Goal: Information Seeking & Learning: Find specific page/section

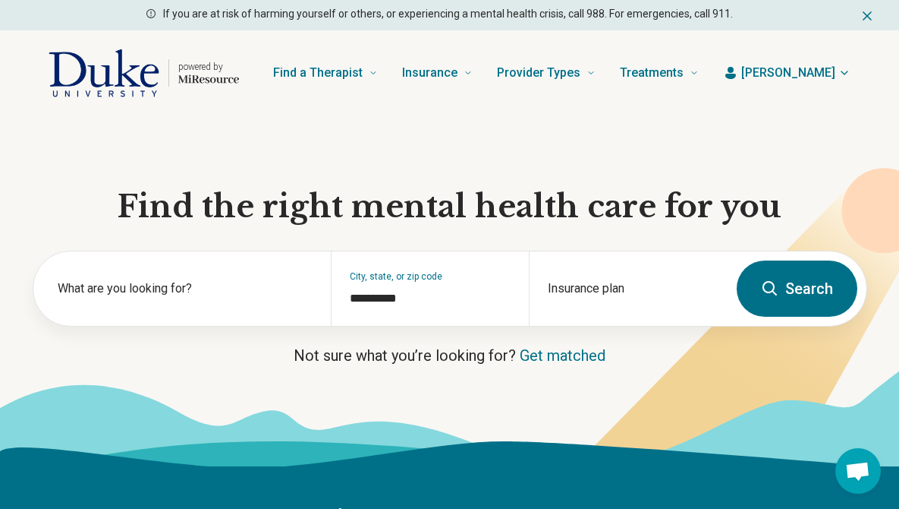
scroll to position [350, 0]
click at [607, 314] on div "Insurance plan" at bounding box center [628, 288] width 198 height 74
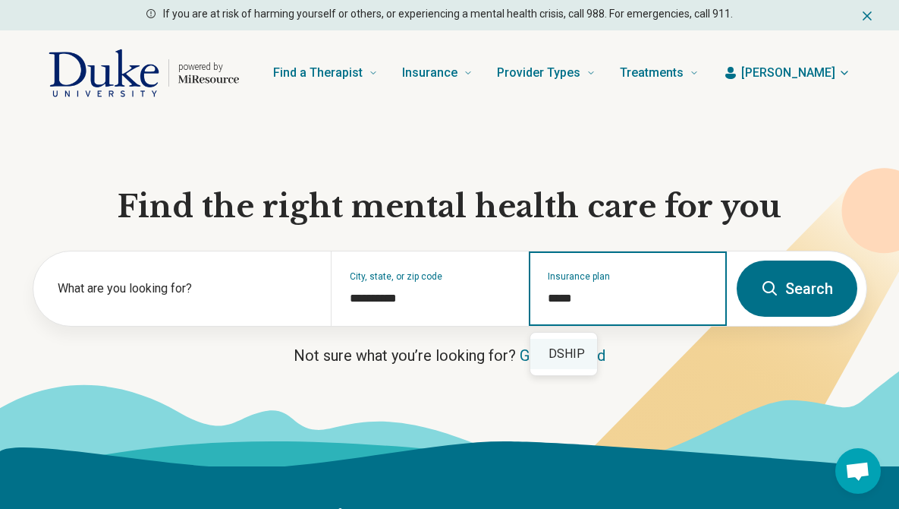
click at [567, 360] on div "DSHIP" at bounding box center [564, 354] width 67 height 30
type input "*****"
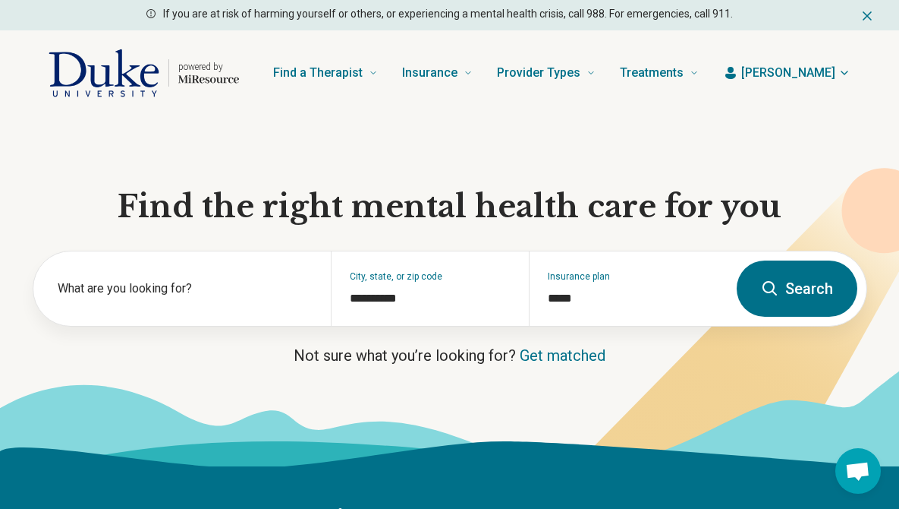
click at [782, 285] on button "Search" at bounding box center [797, 288] width 121 height 56
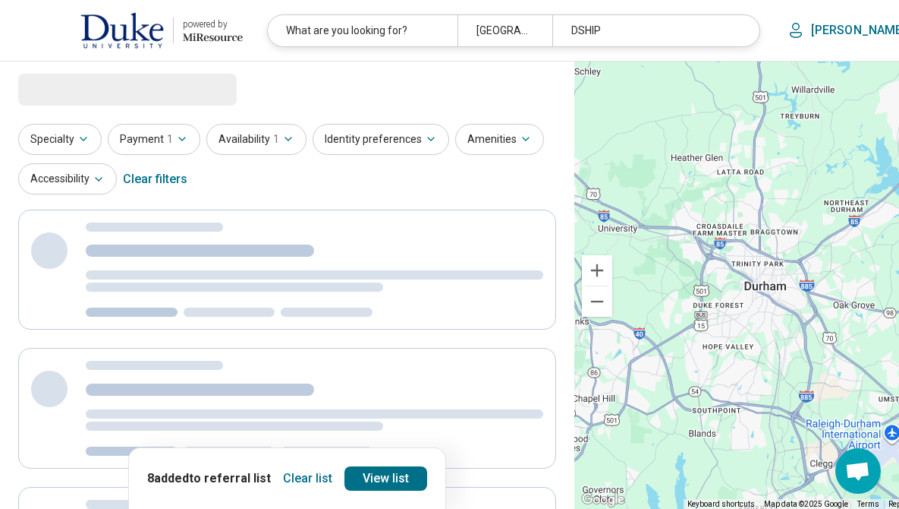
select select "***"
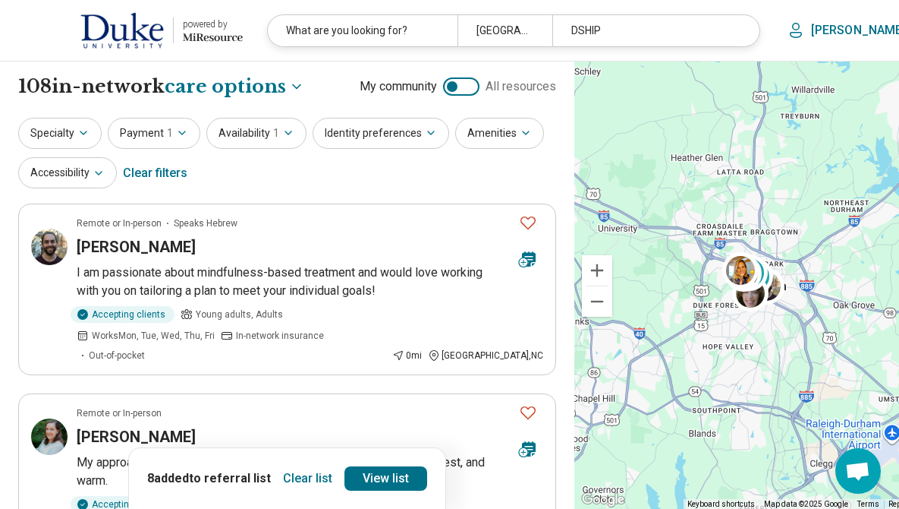
click at [277, 483] on button "Clear list" at bounding box center [307, 478] width 61 height 24
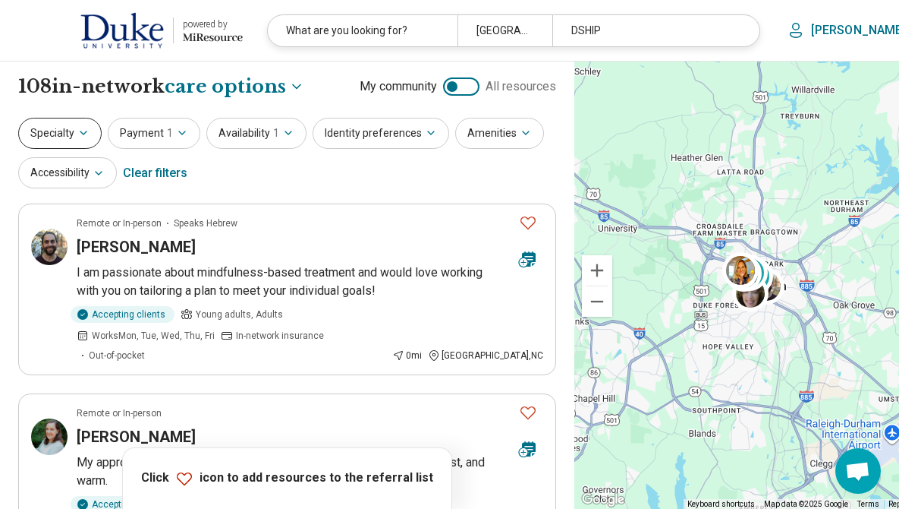
click at [65, 125] on button "Specialty" at bounding box center [59, 133] width 83 height 31
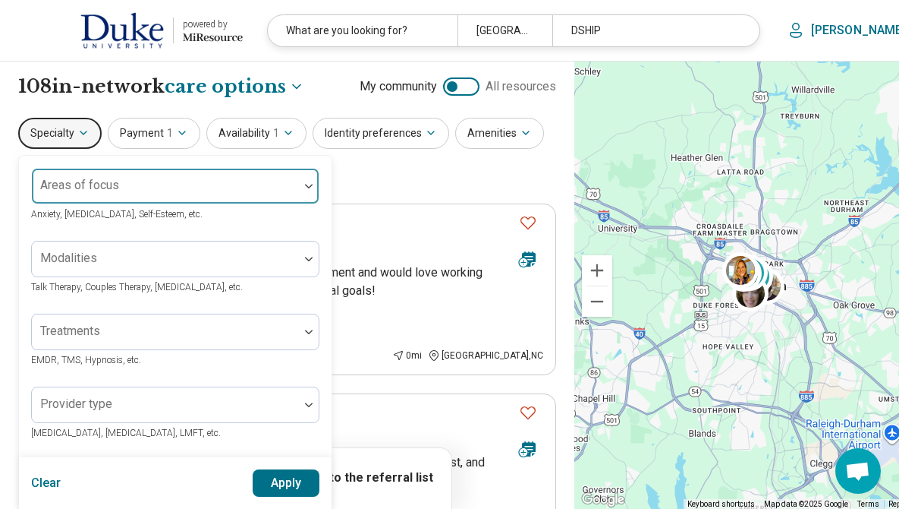
click at [115, 184] on div "Areas of focus" at bounding box center [175, 186] width 288 height 36
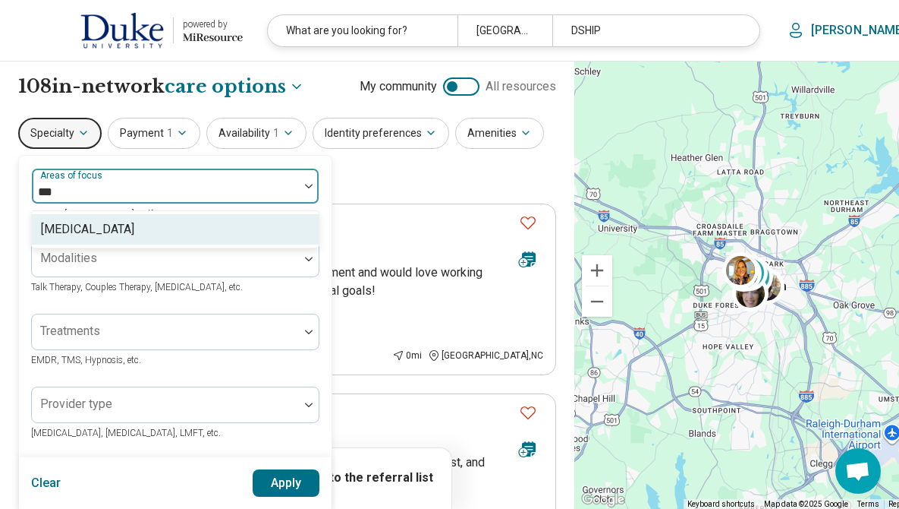
type input "****"
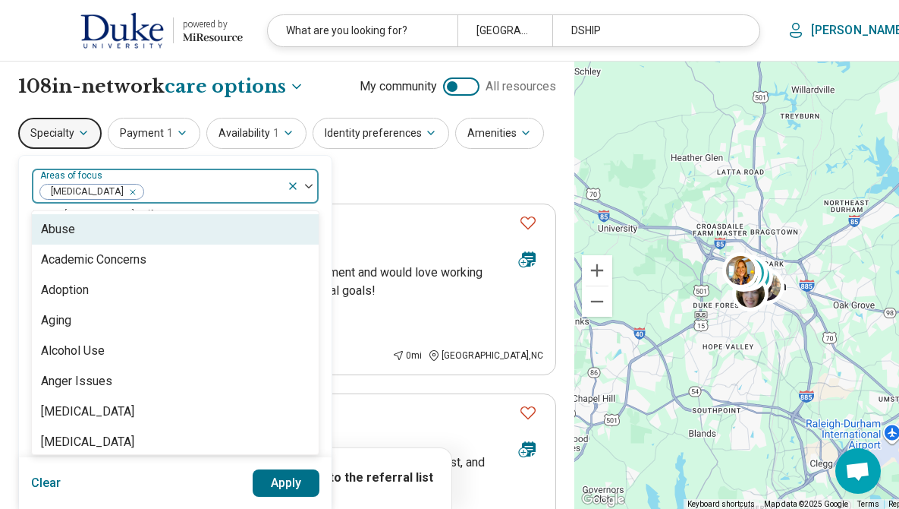
click at [203, 186] on div at bounding box center [213, 191] width 136 height 21
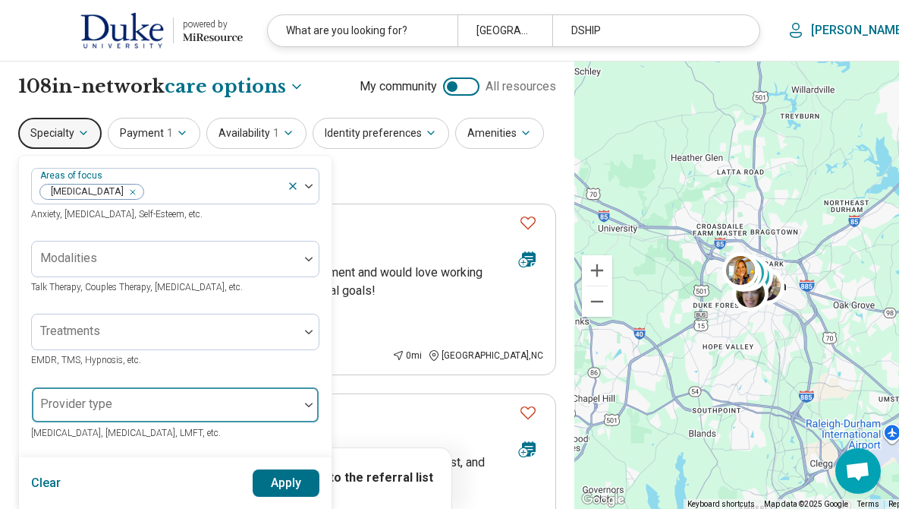
click at [153, 401] on div at bounding box center [165, 410] width 255 height 21
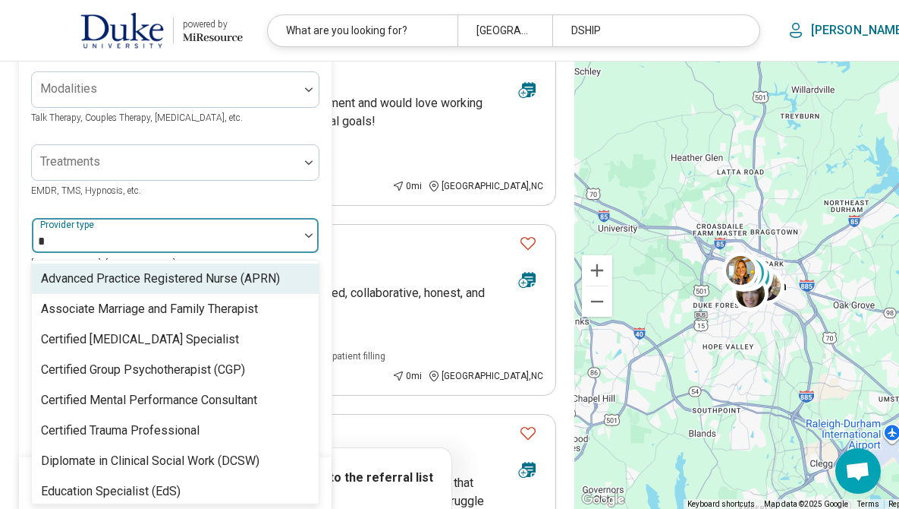
scroll to position [170, 0]
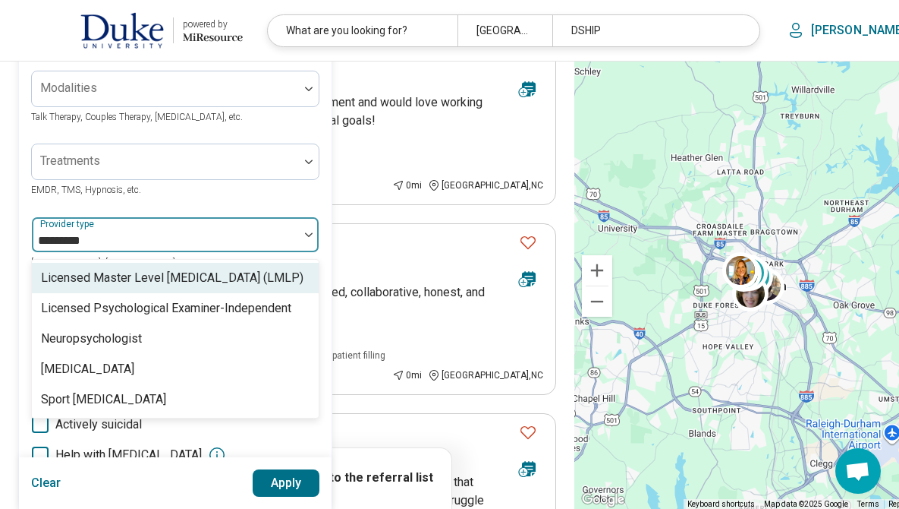
type input "**********"
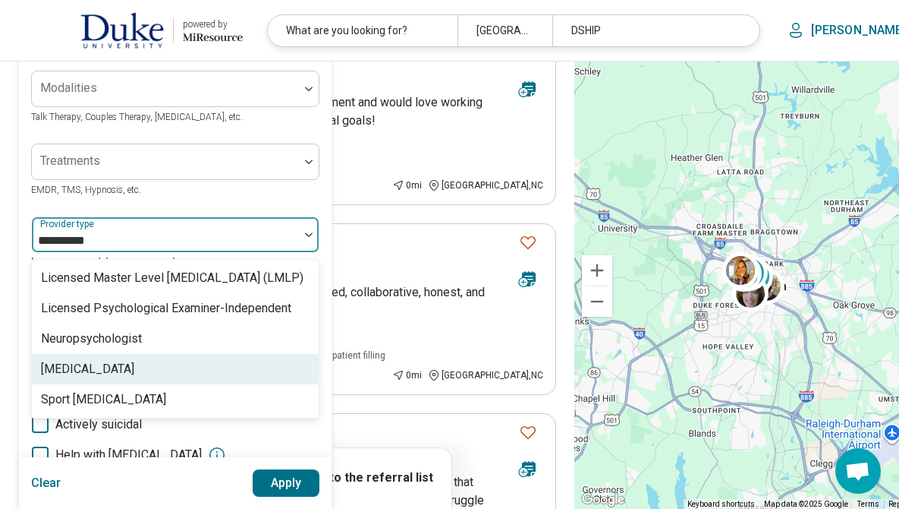
click at [99, 363] on div "[MEDICAL_DATA]" at bounding box center [87, 369] width 93 height 18
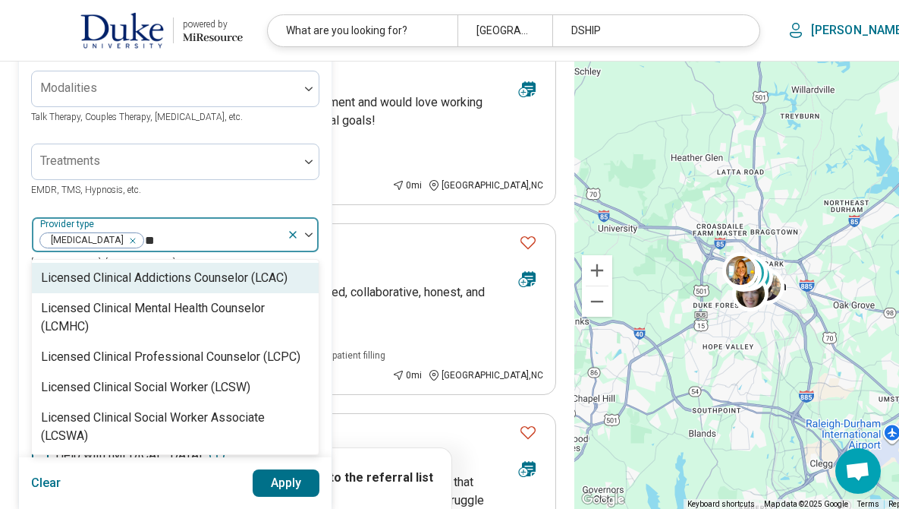
type input "***"
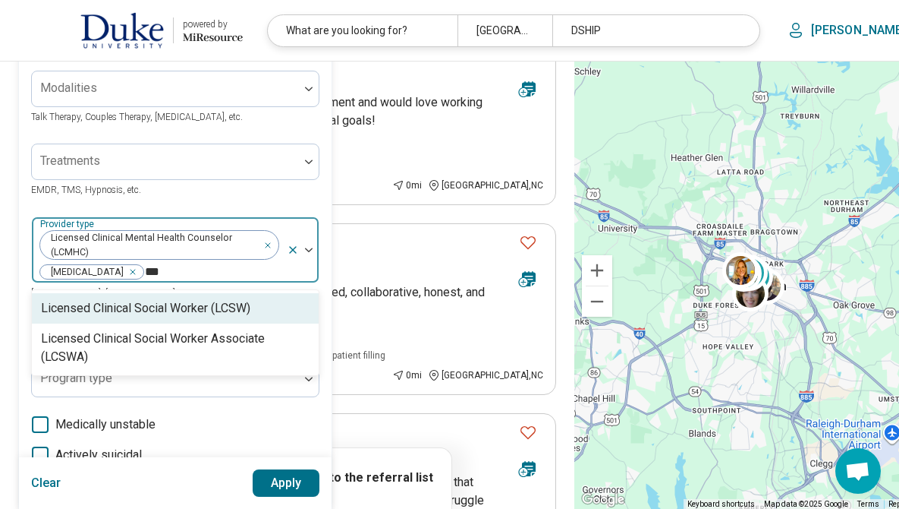
type input "****"
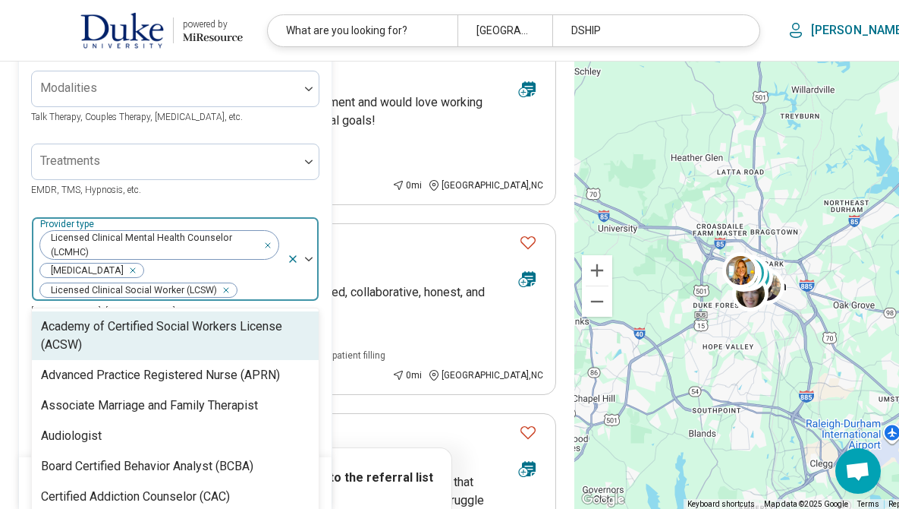
click at [240, 277] on div "Licensed Clinical Mental Health Counselor (LCMHC) [MEDICAL_DATA] Licensed Clini…" at bounding box center [159, 258] width 255 height 83
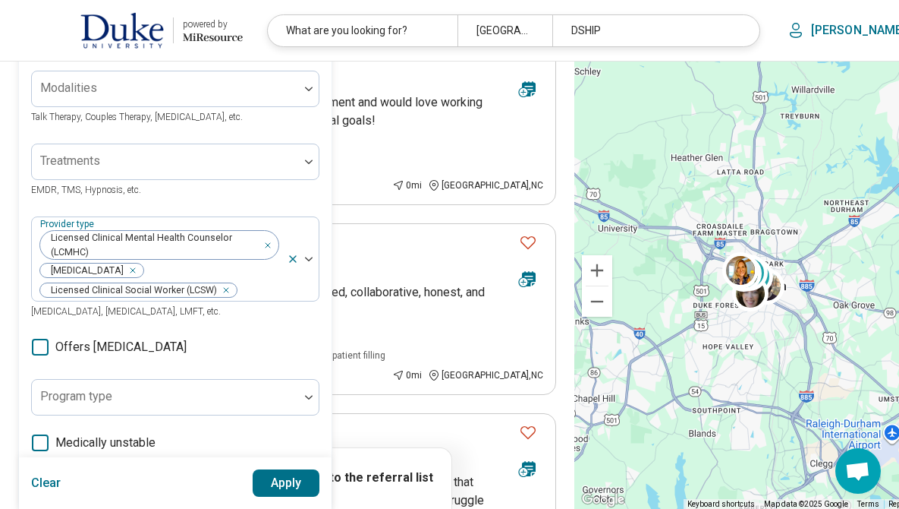
click at [279, 477] on button "Apply" at bounding box center [287, 482] width 68 height 27
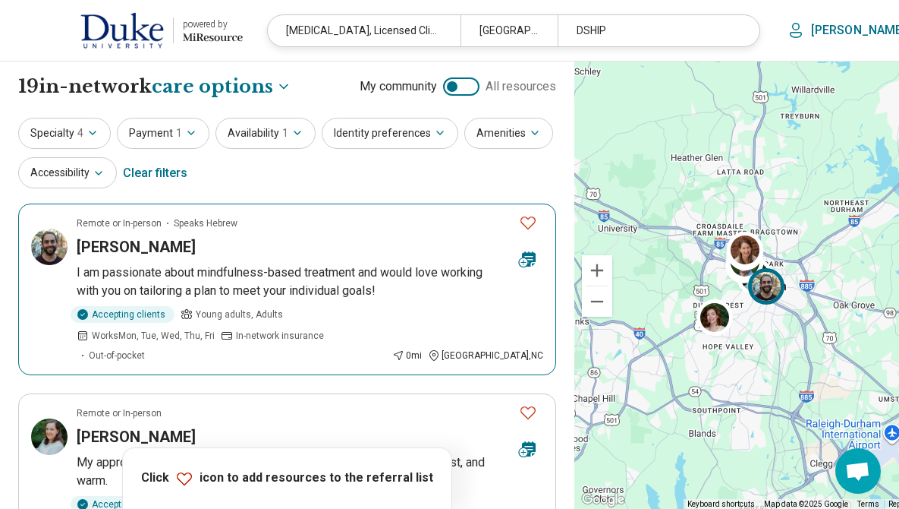
click at [519, 225] on icon "Favorite" at bounding box center [528, 222] width 18 height 18
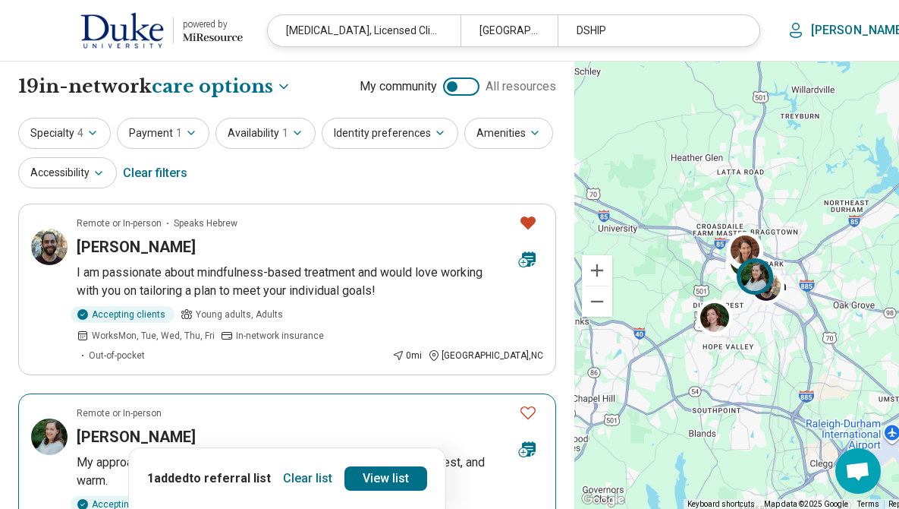
click at [519, 403] on icon "Favorite" at bounding box center [528, 412] width 18 height 18
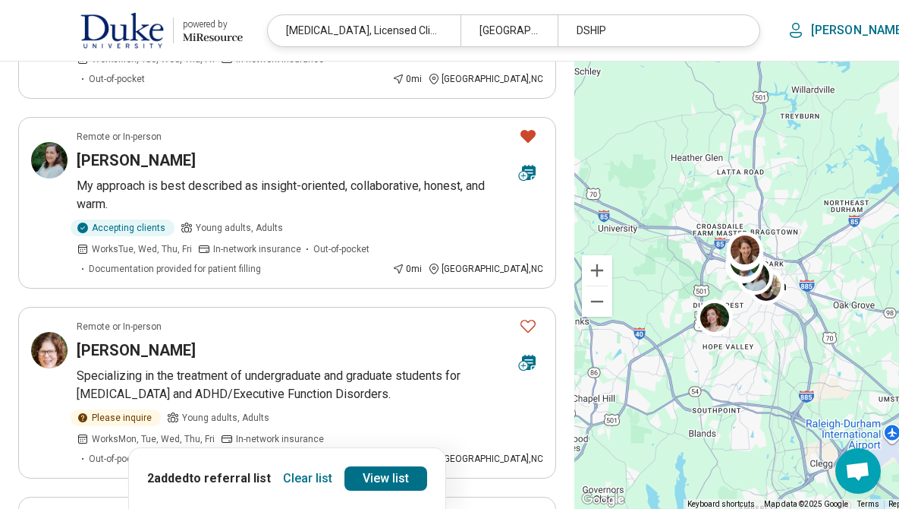
scroll to position [345, 0]
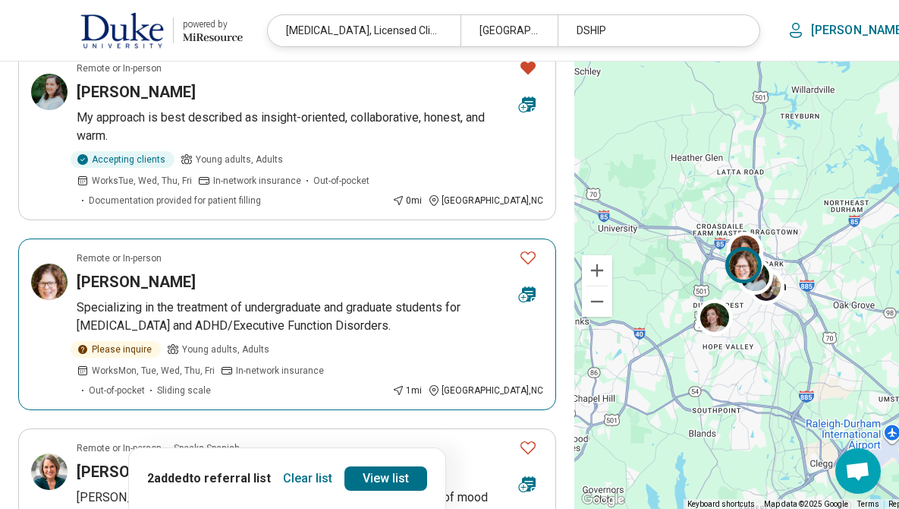
click at [519, 248] on icon "Favorite" at bounding box center [528, 257] width 18 height 18
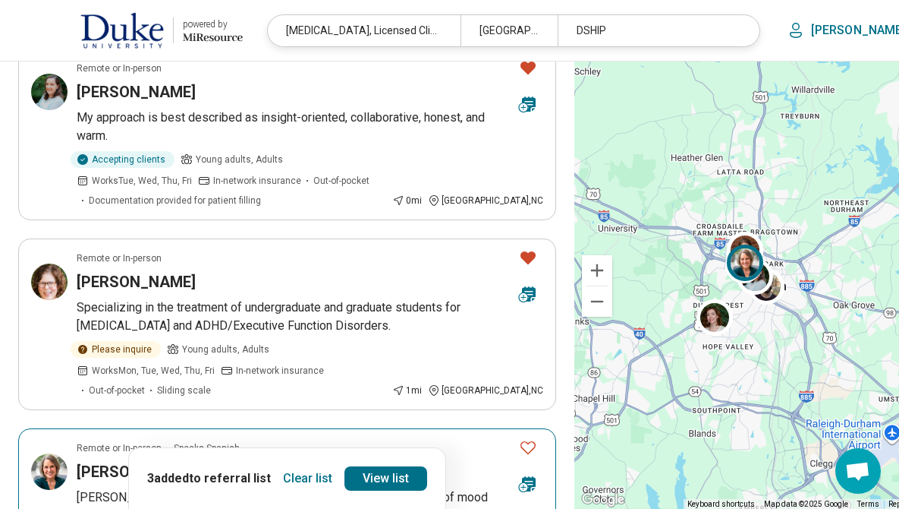
click at [521, 441] on icon "Favorite" at bounding box center [528, 447] width 15 height 13
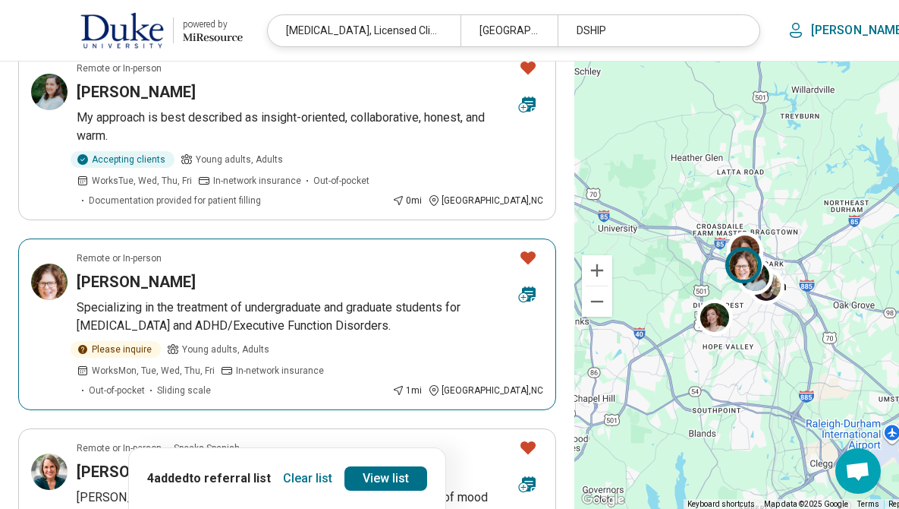
click at [521, 251] on icon "Favorite" at bounding box center [528, 257] width 15 height 13
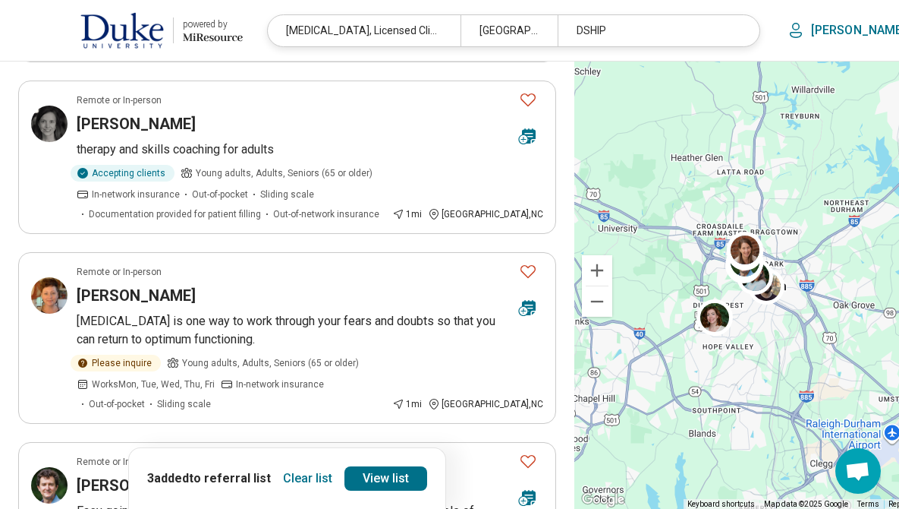
scroll to position [880, 0]
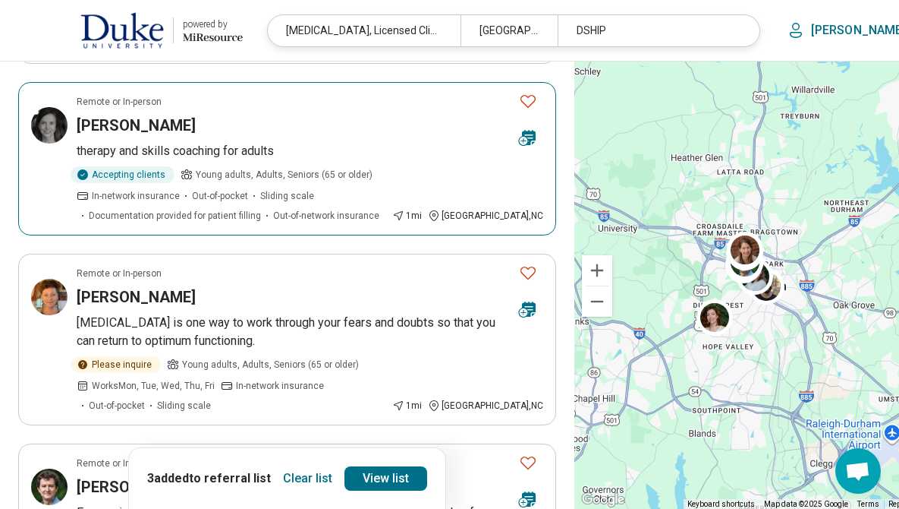
click at [519, 102] on icon "Favorite" at bounding box center [528, 101] width 18 height 18
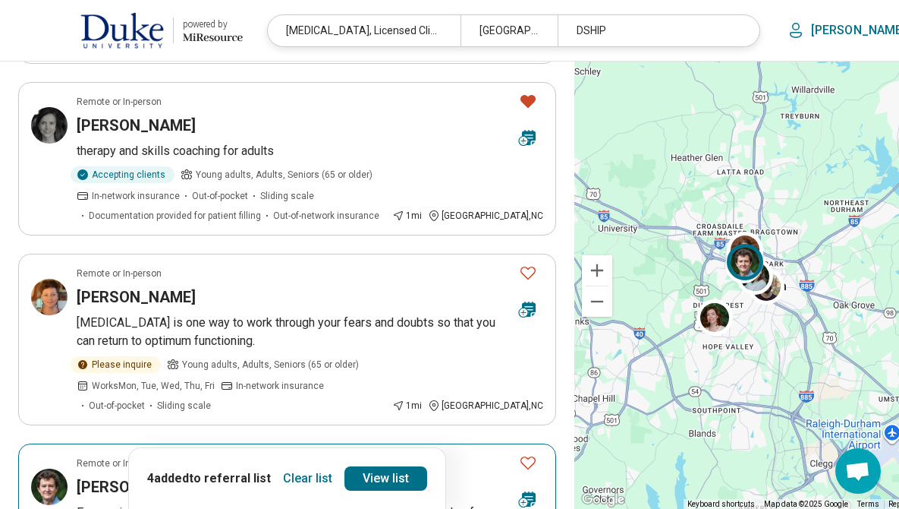
click at [519, 461] on icon "Favorite" at bounding box center [528, 462] width 18 height 18
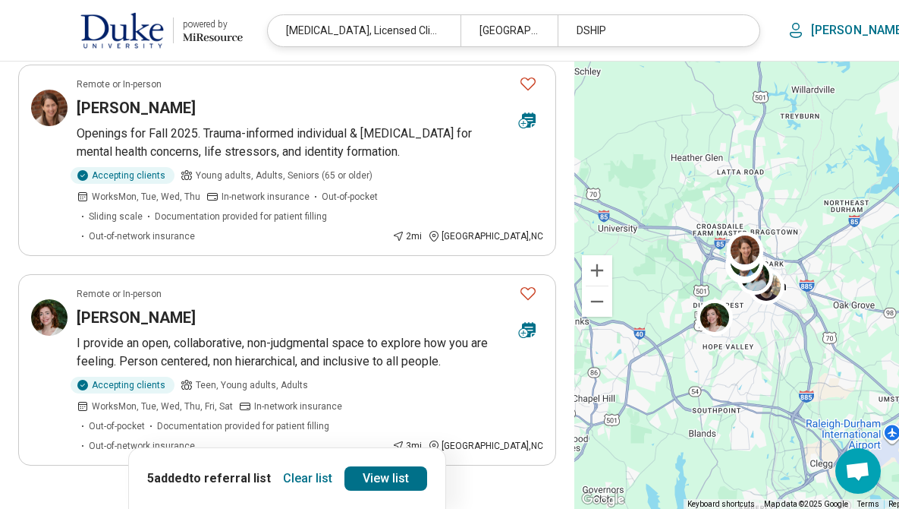
scroll to position [1655, 0]
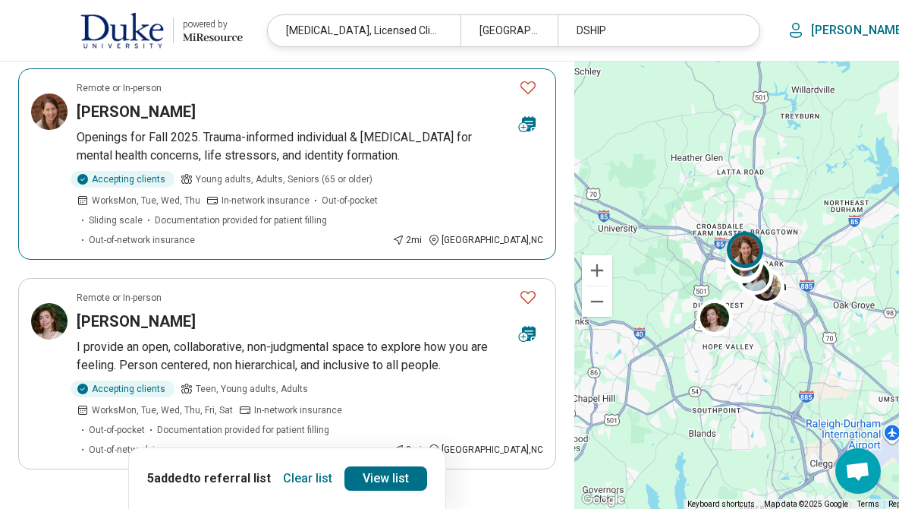
click at [521, 87] on icon "Favorite" at bounding box center [528, 87] width 15 height 13
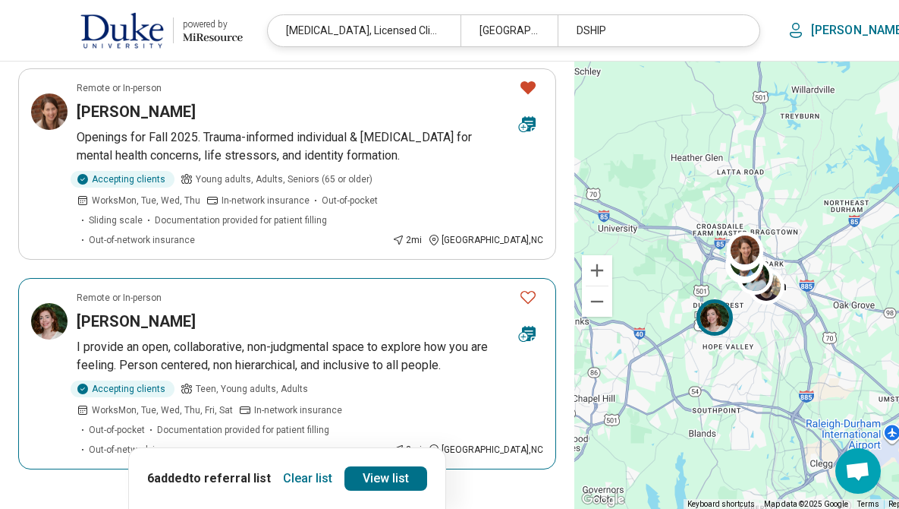
click at [519, 297] on icon "Favorite" at bounding box center [528, 297] width 18 height 18
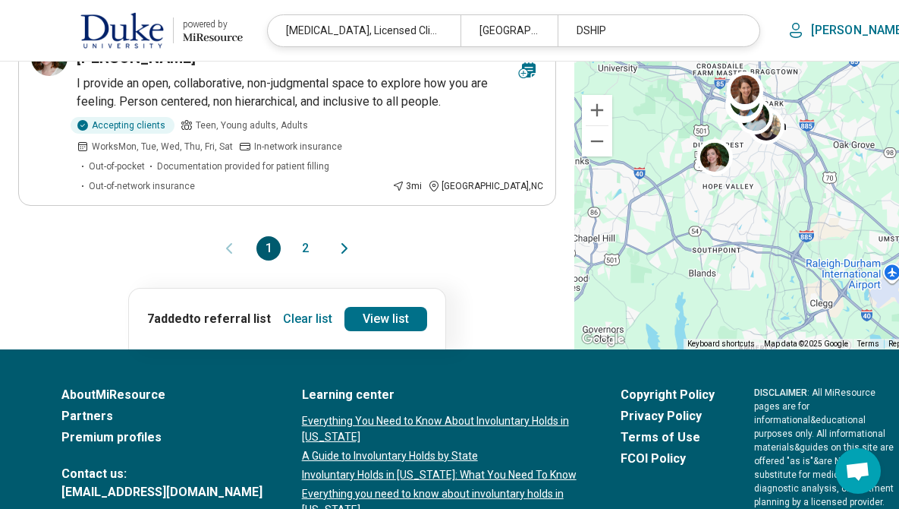
scroll to position [1920, 0]
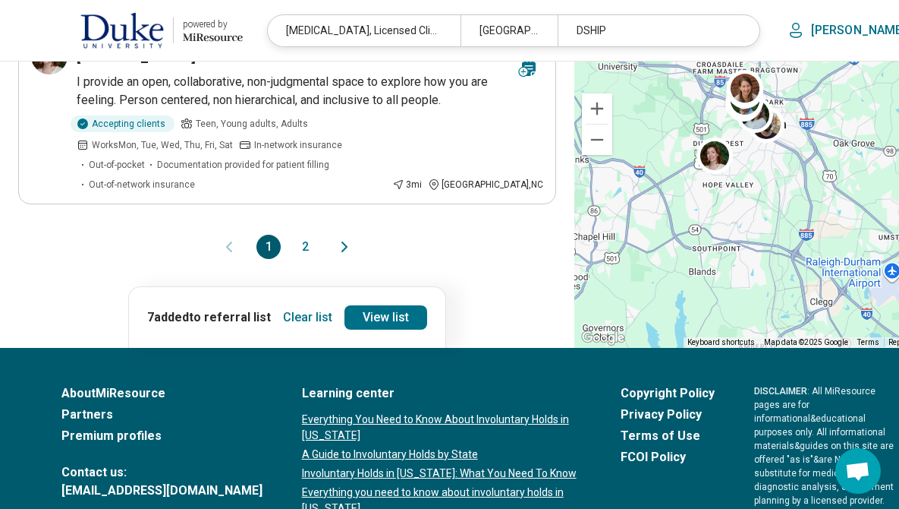
click at [293, 235] on button "2" at bounding box center [305, 247] width 24 height 24
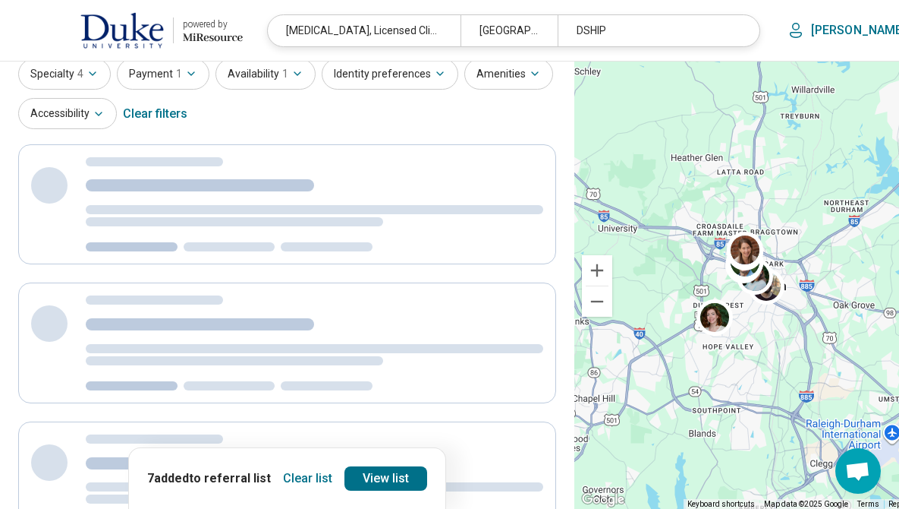
scroll to position [0, 0]
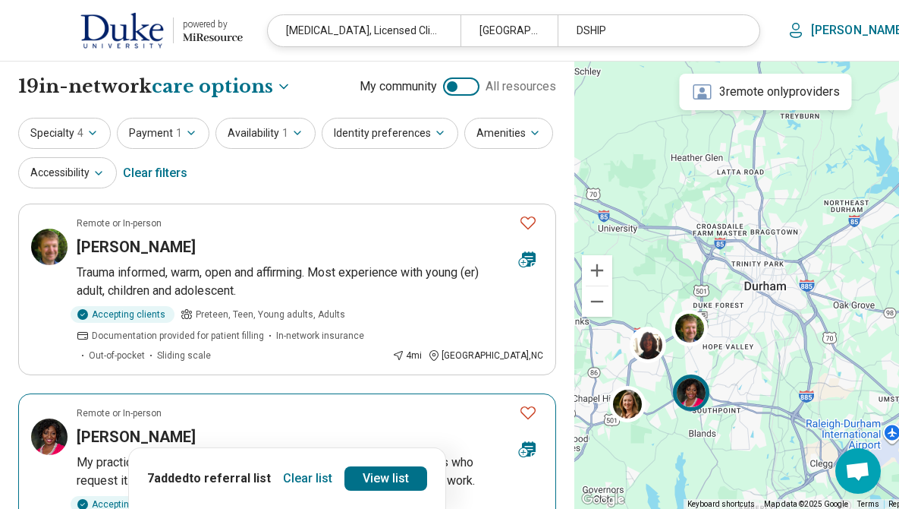
click at [521, 415] on icon "Favorite" at bounding box center [528, 412] width 15 height 13
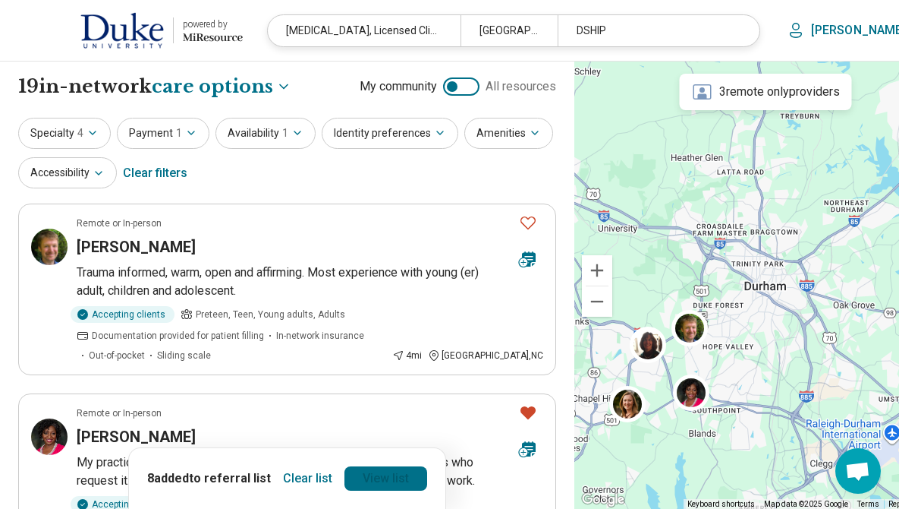
click at [362, 475] on link "View list" at bounding box center [386, 478] width 83 height 24
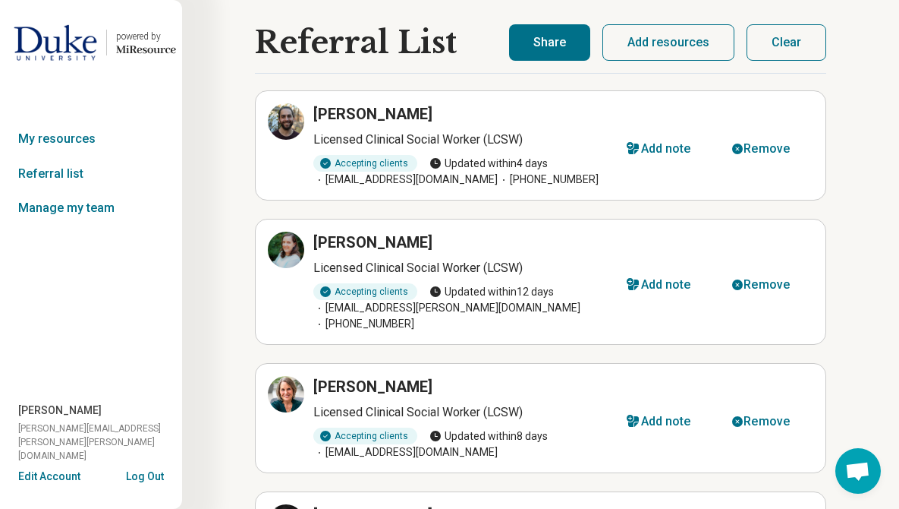
click at [543, 45] on button "Share" at bounding box center [549, 42] width 81 height 36
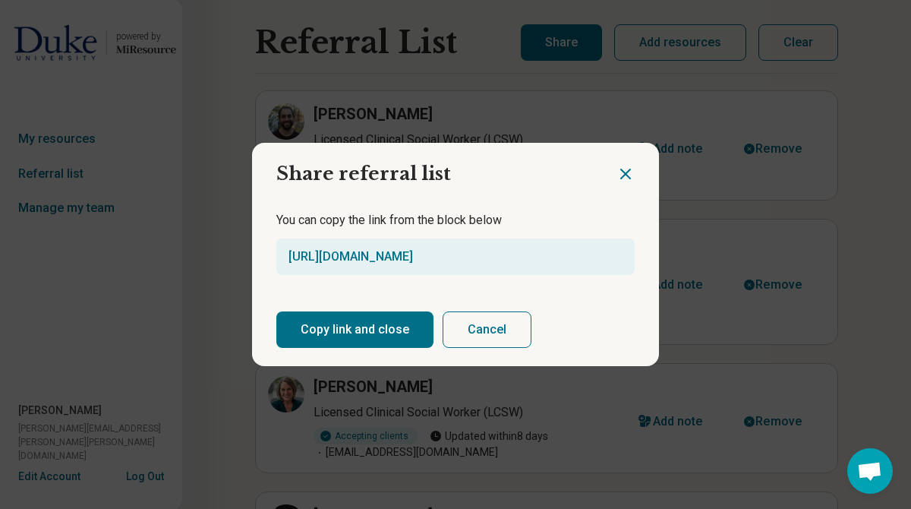
click at [344, 332] on button "Copy link and close" at bounding box center [354, 329] width 157 height 36
